Goal: Task Accomplishment & Management: Use online tool/utility

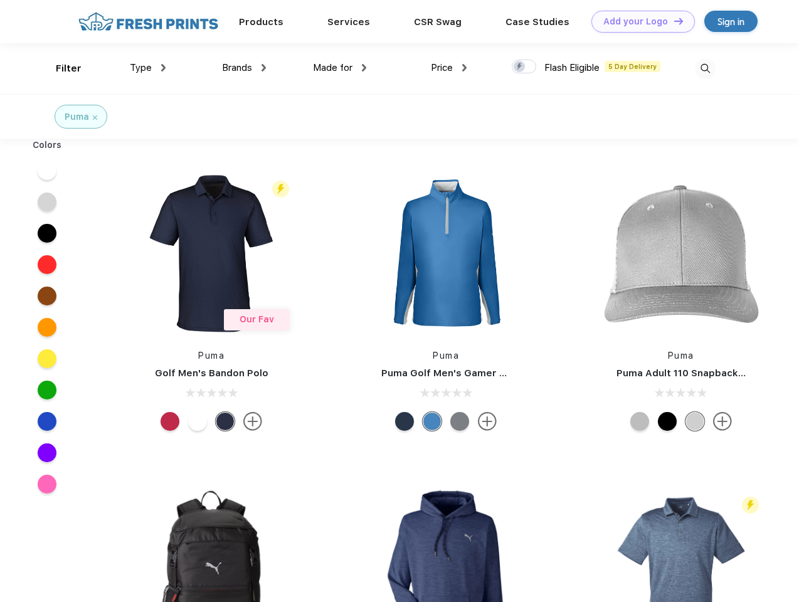
scroll to position [1, 0]
click at [638, 21] on link "Add your Logo Design Tool" at bounding box center [642, 22] width 103 height 22
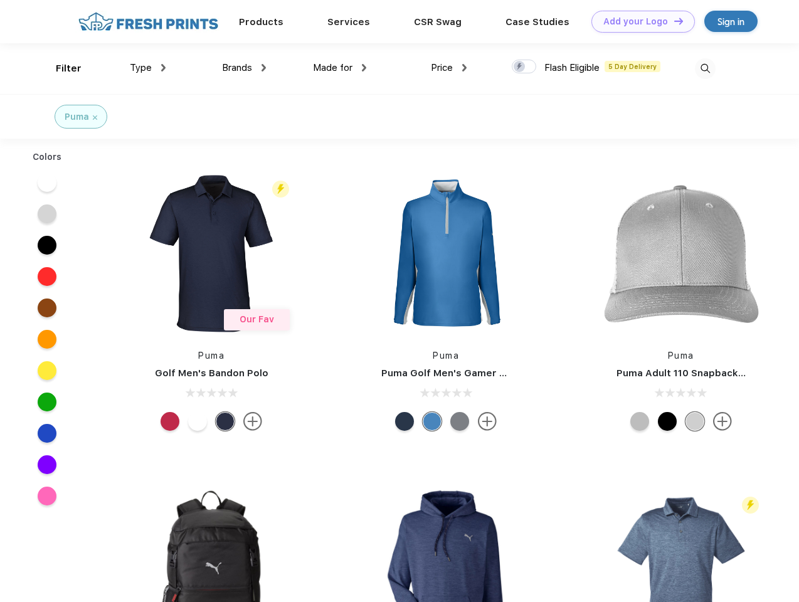
click at [0, 0] on div "Design Tool" at bounding box center [0, 0] width 0 height 0
click at [673, 21] on link "Add your Logo Design Tool" at bounding box center [642, 22] width 103 height 22
click at [60, 68] on div "Filter" at bounding box center [69, 68] width 26 height 14
click at [148, 68] on span "Type" at bounding box center [141, 67] width 22 height 11
click at [244, 68] on span "Brands" at bounding box center [237, 67] width 30 height 11
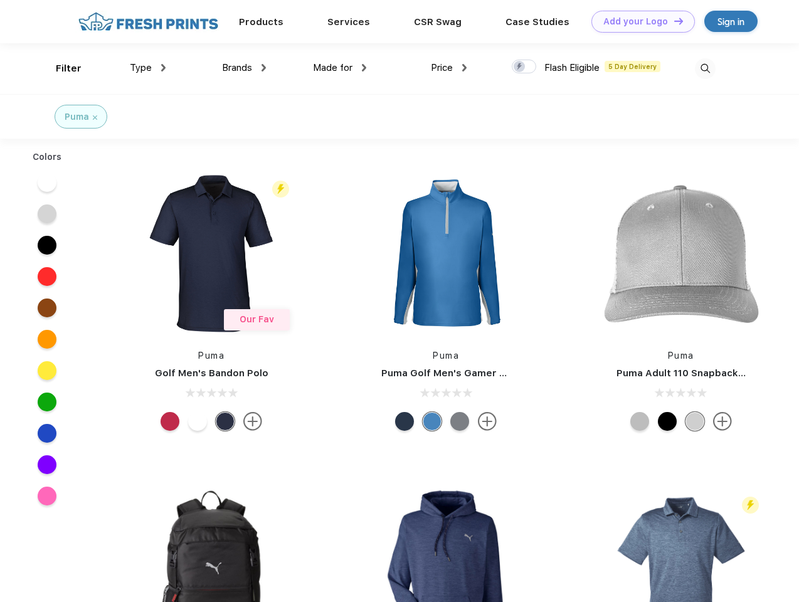
click at [340, 68] on span "Made for" at bounding box center [332, 67] width 39 height 11
click at [449, 68] on span "Price" at bounding box center [442, 67] width 22 height 11
click at [524, 67] on div at bounding box center [524, 67] width 24 height 14
click at [520, 67] on input "checkbox" at bounding box center [516, 63] width 8 height 8
click at [705, 68] on img at bounding box center [705, 68] width 21 height 21
